Goal: Task Accomplishment & Management: Use online tool/utility

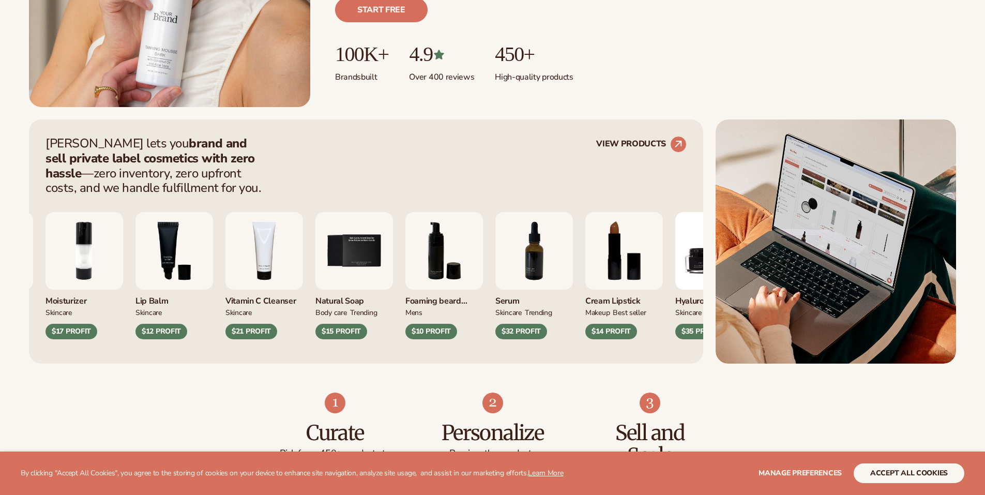
scroll to position [362, 0]
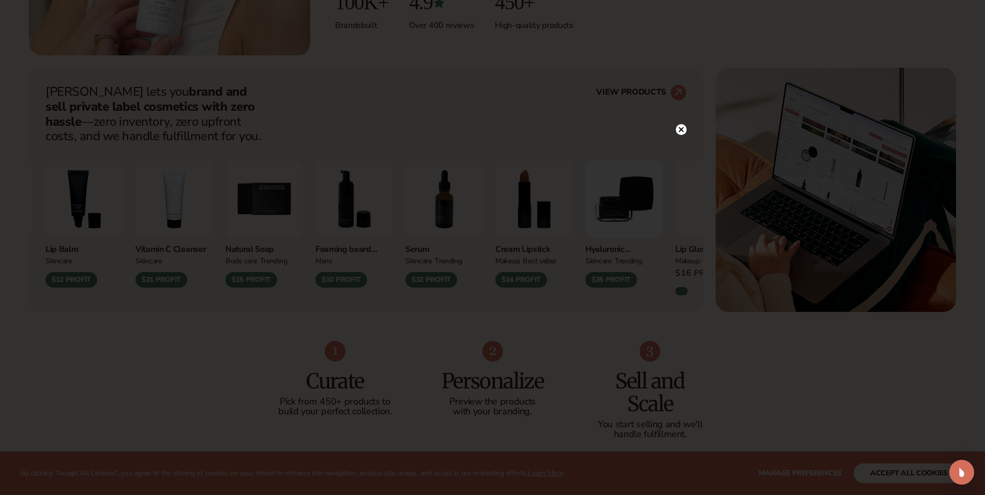
click at [680, 130] on icon at bounding box center [681, 129] width 5 height 5
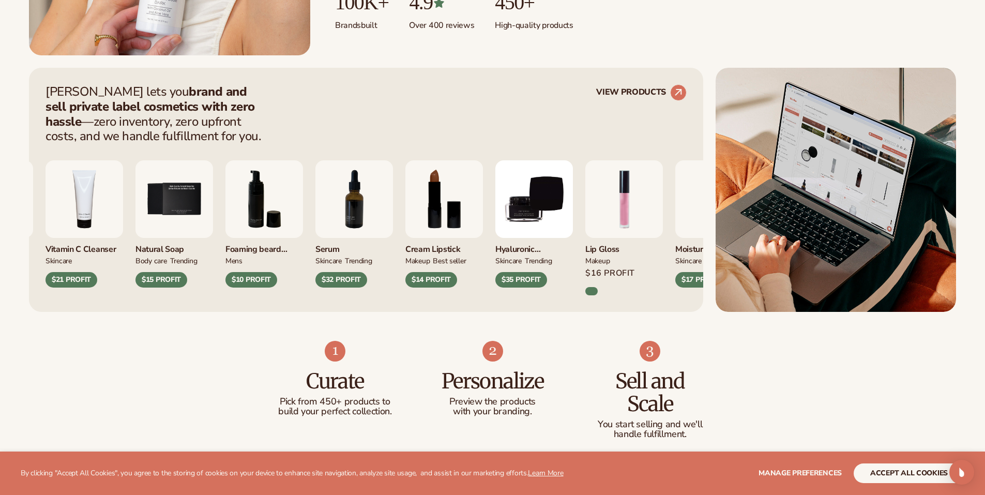
scroll to position [259, 0]
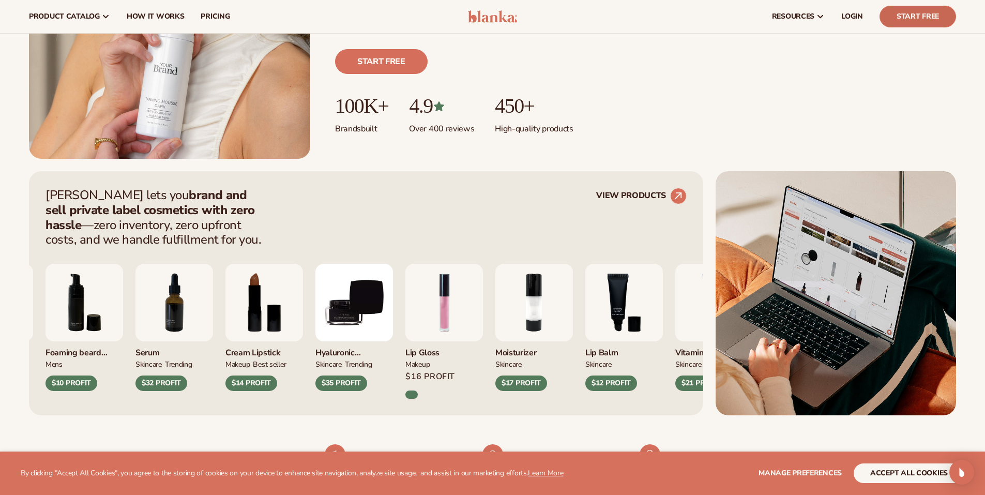
click at [922, 19] on link "Start Free" at bounding box center [918, 17] width 77 height 22
